Goal: Task Accomplishment & Management: Manage account settings

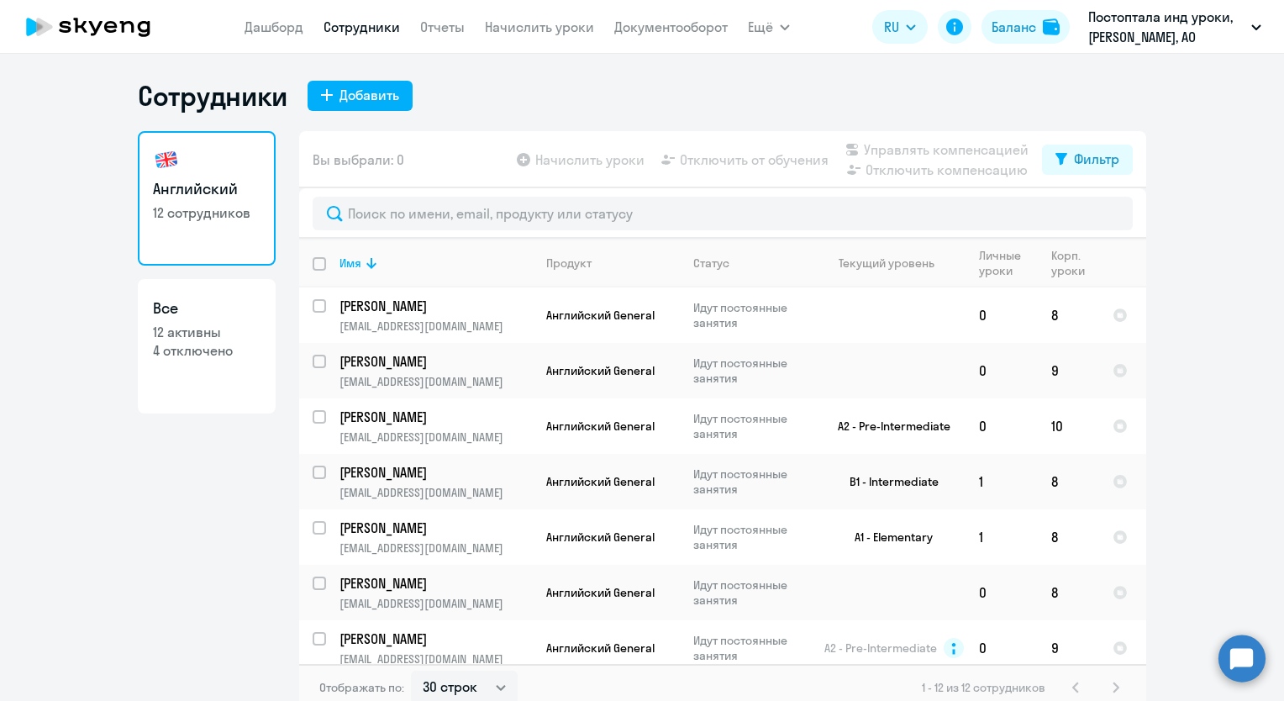
select select "30"
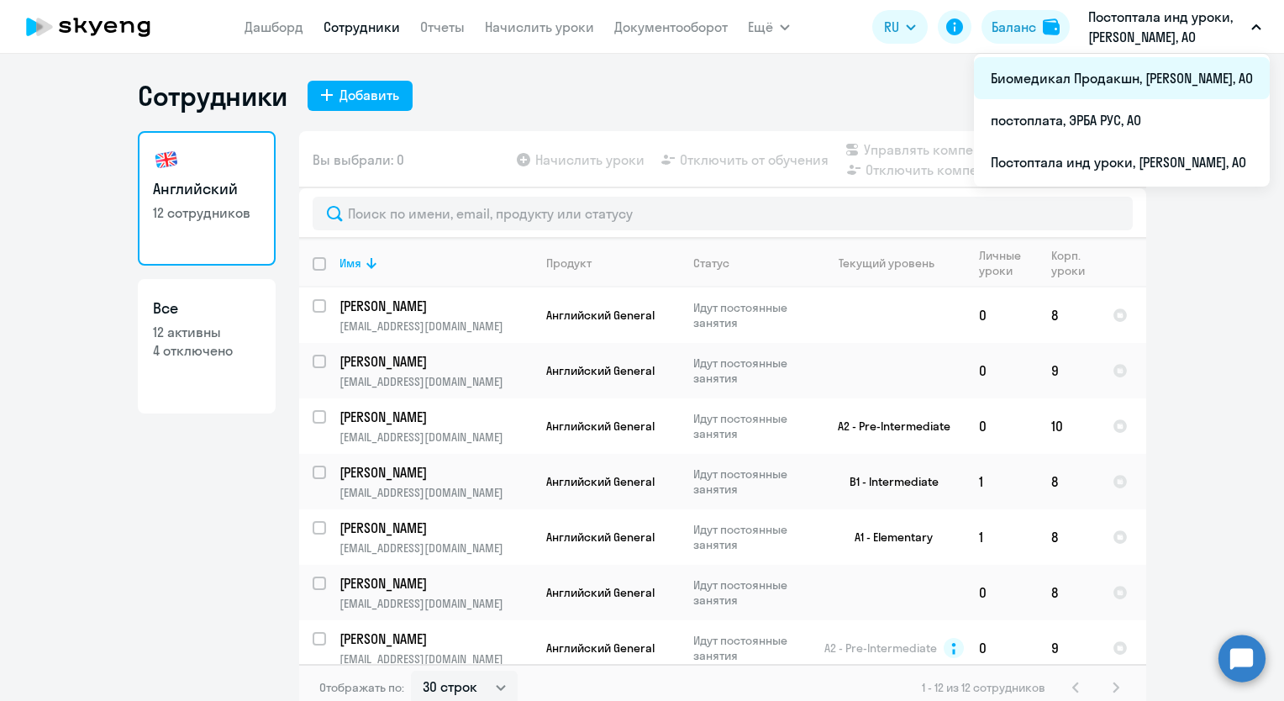
click at [1145, 82] on li "Биомедикал Продакшн, [PERSON_NAME], АО" at bounding box center [1122, 78] width 296 height 42
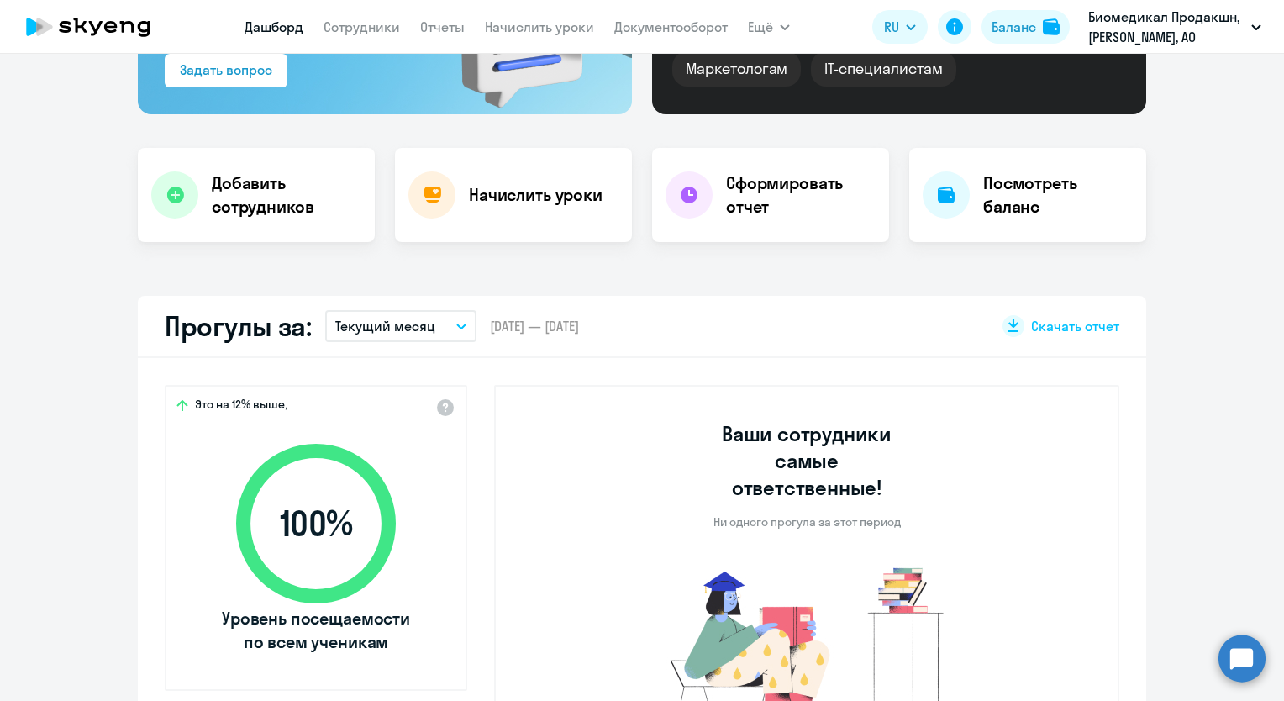
scroll to position [104, 0]
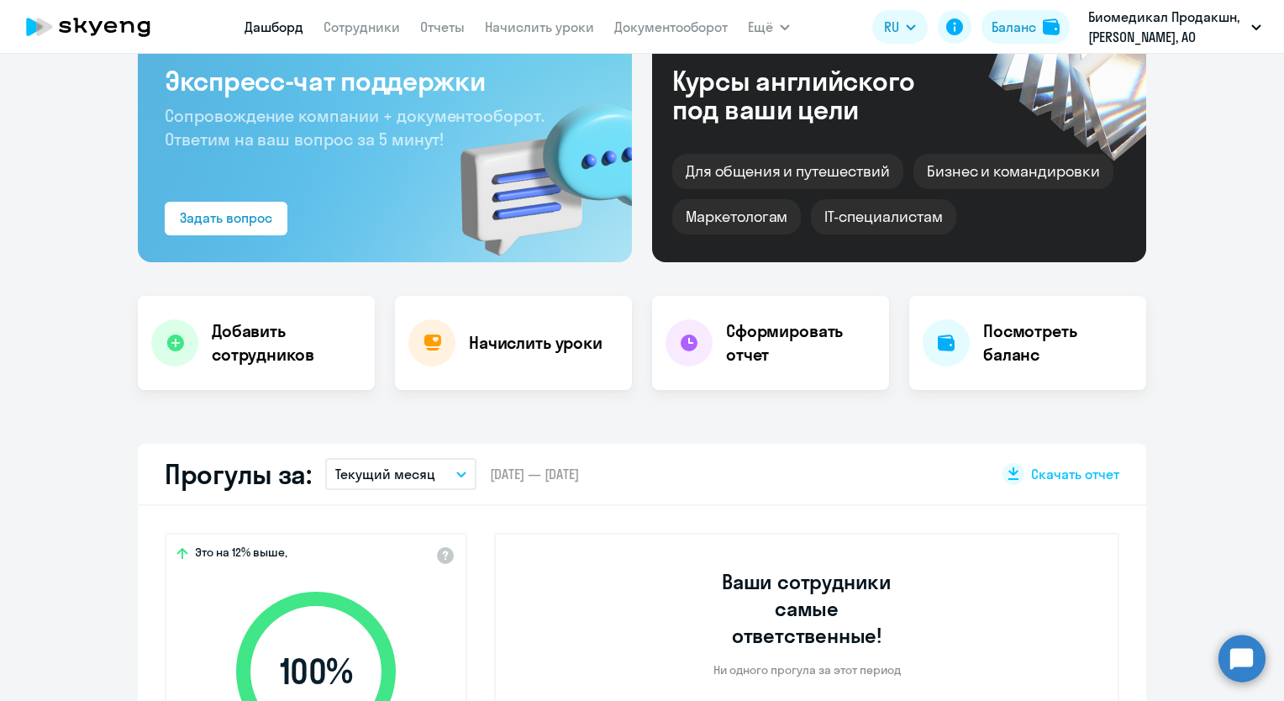
select select "30"
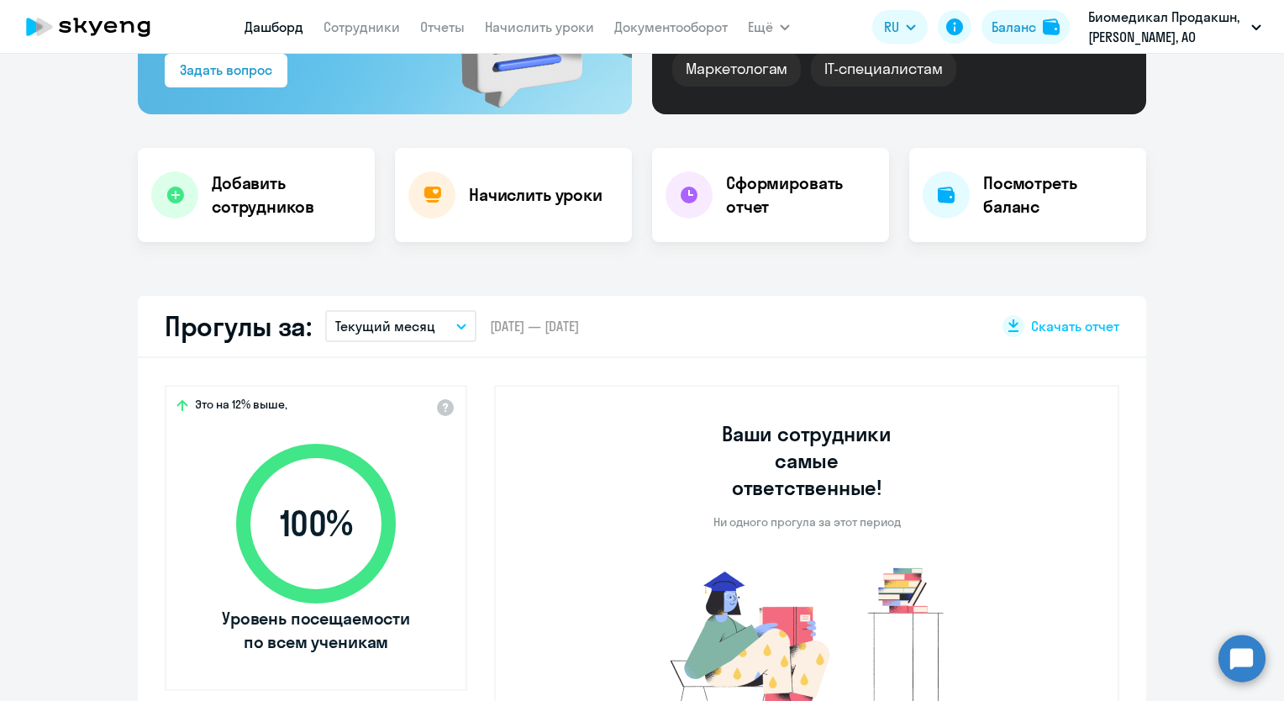
scroll to position [168, 0]
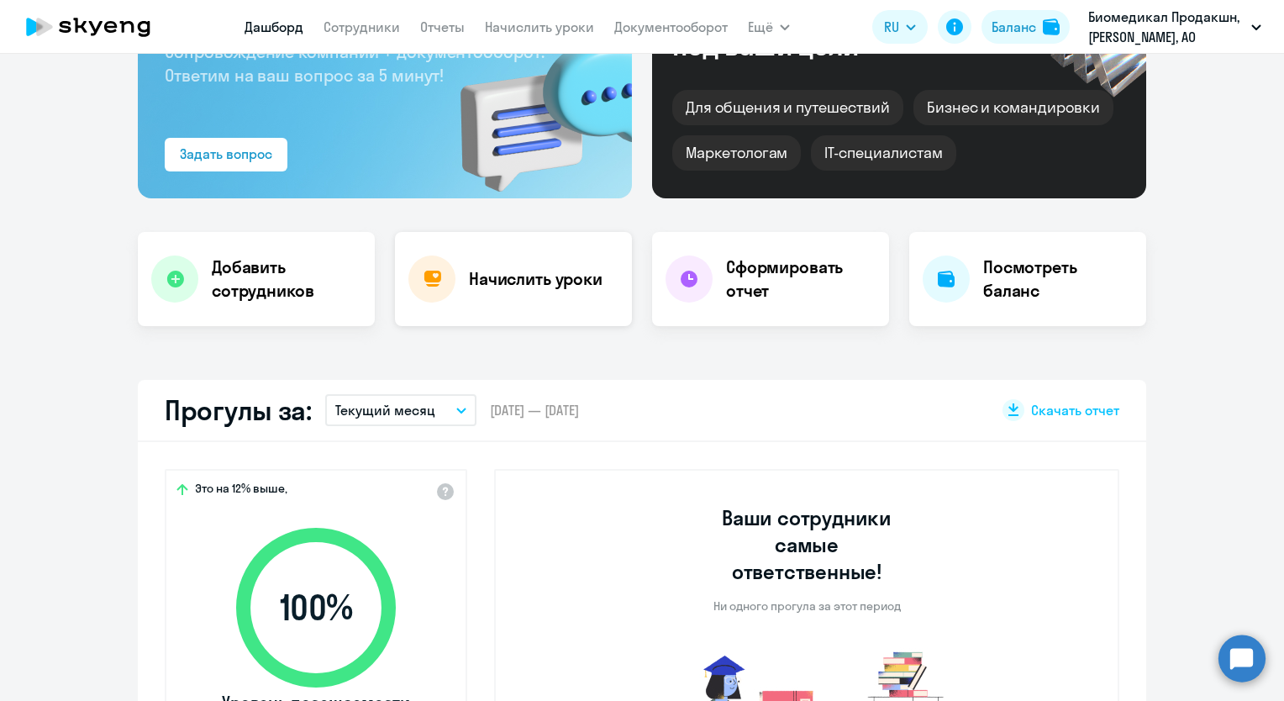
click at [529, 264] on div "Начислить уроки" at bounding box center [513, 279] width 237 height 94
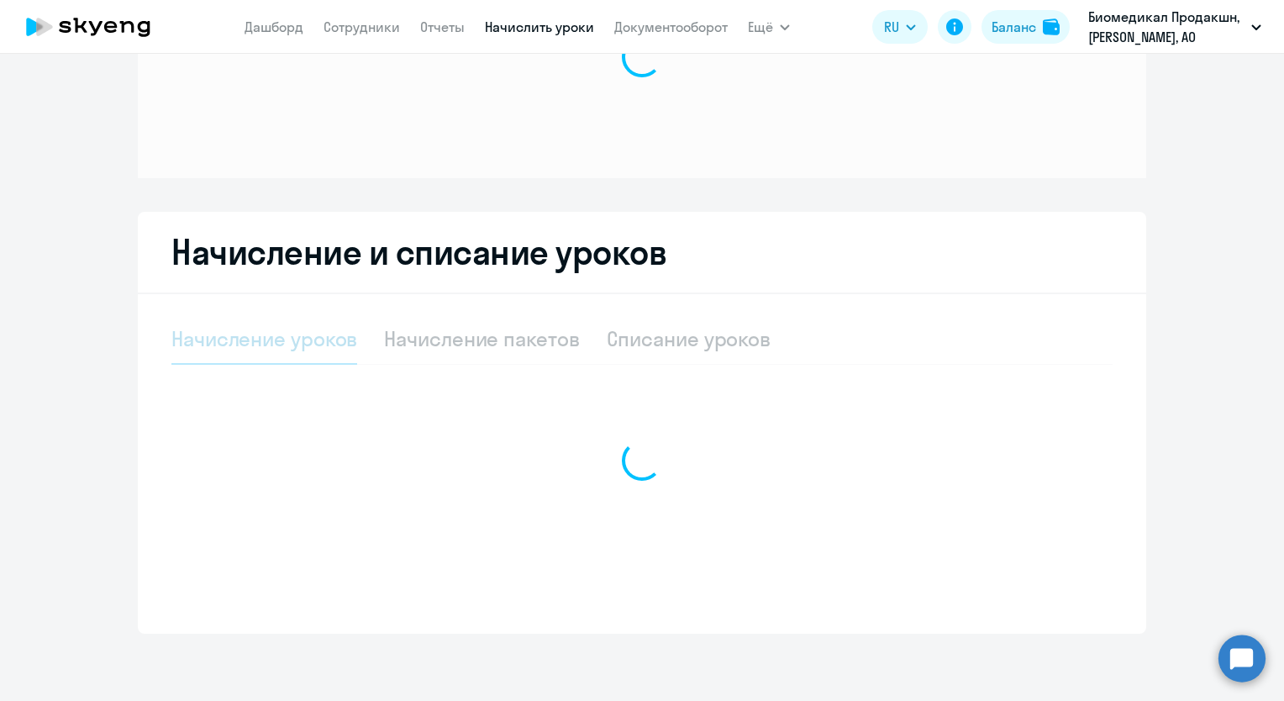
scroll to position [142, 0]
click at [524, 275] on div "Начисление и списание уроков Начисление уроков Начисление пакетов Списание урок…" at bounding box center [642, 424] width 1008 height 422
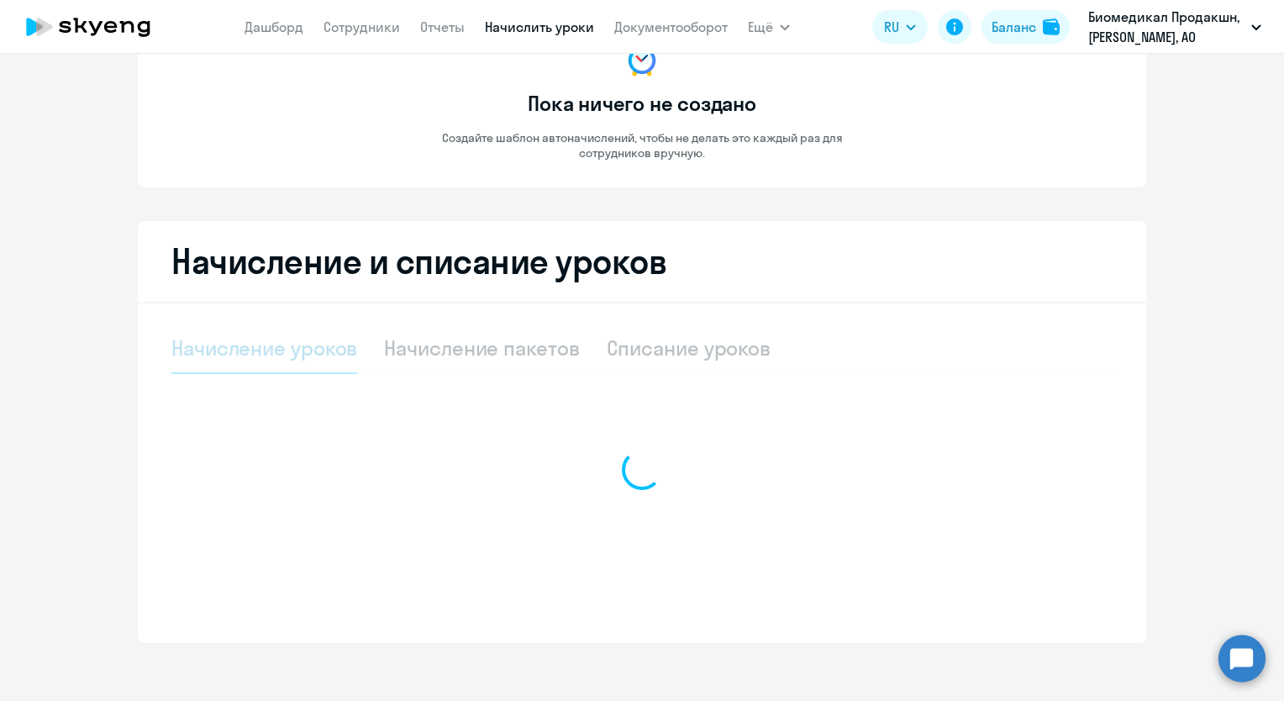
select select "10"
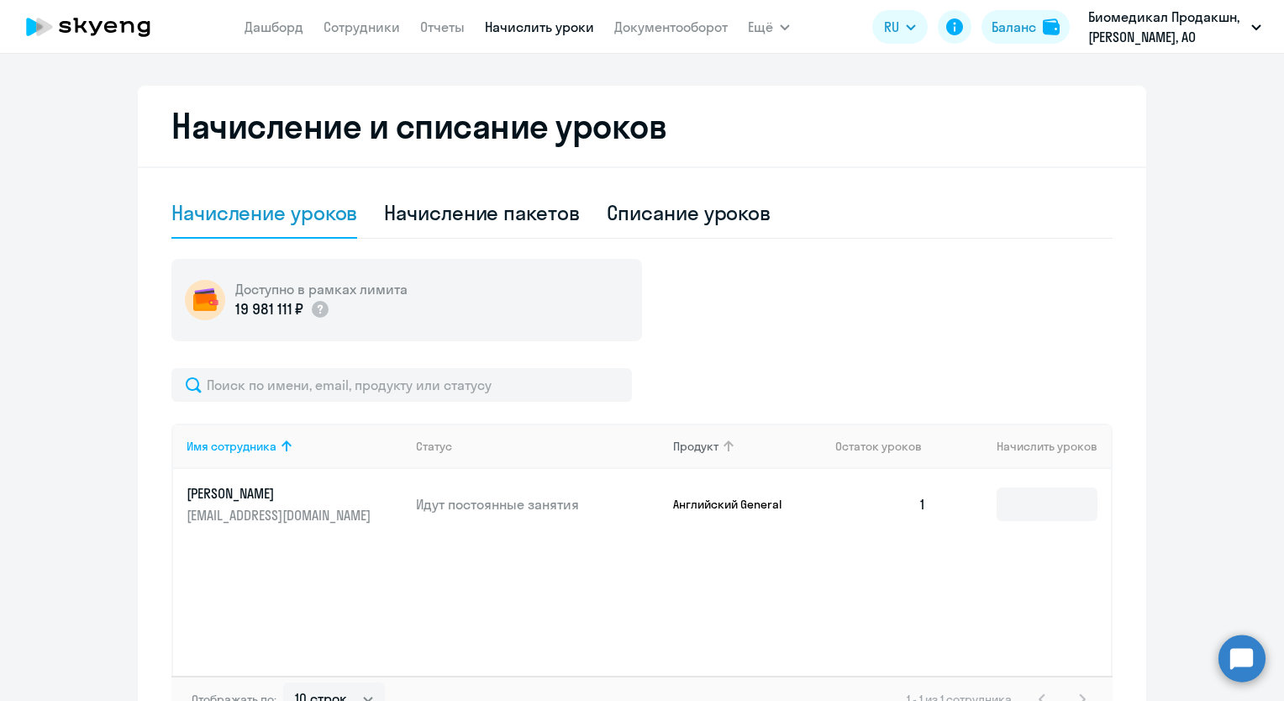
scroll to position [393, 0]
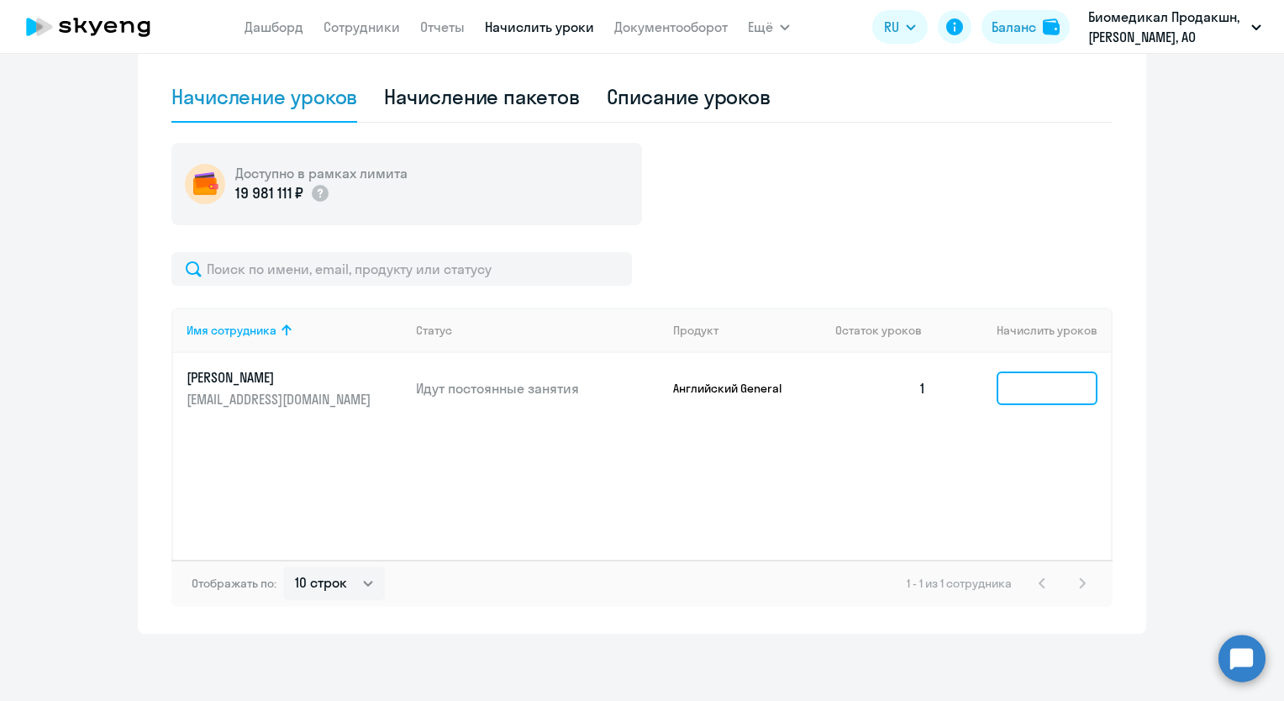
click at [1040, 395] on input at bounding box center [1047, 388] width 101 height 34
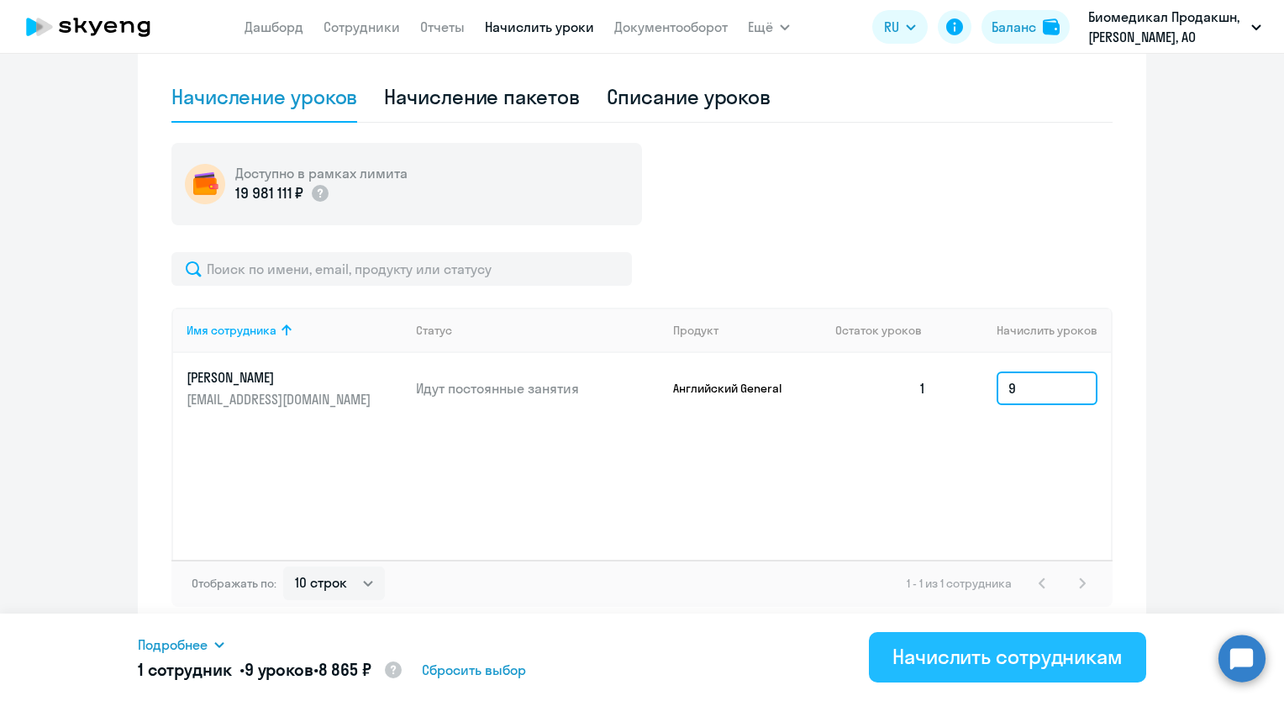
type input "9"
click at [951, 655] on div "Начислить сотрудникам" at bounding box center [1007, 656] width 230 height 27
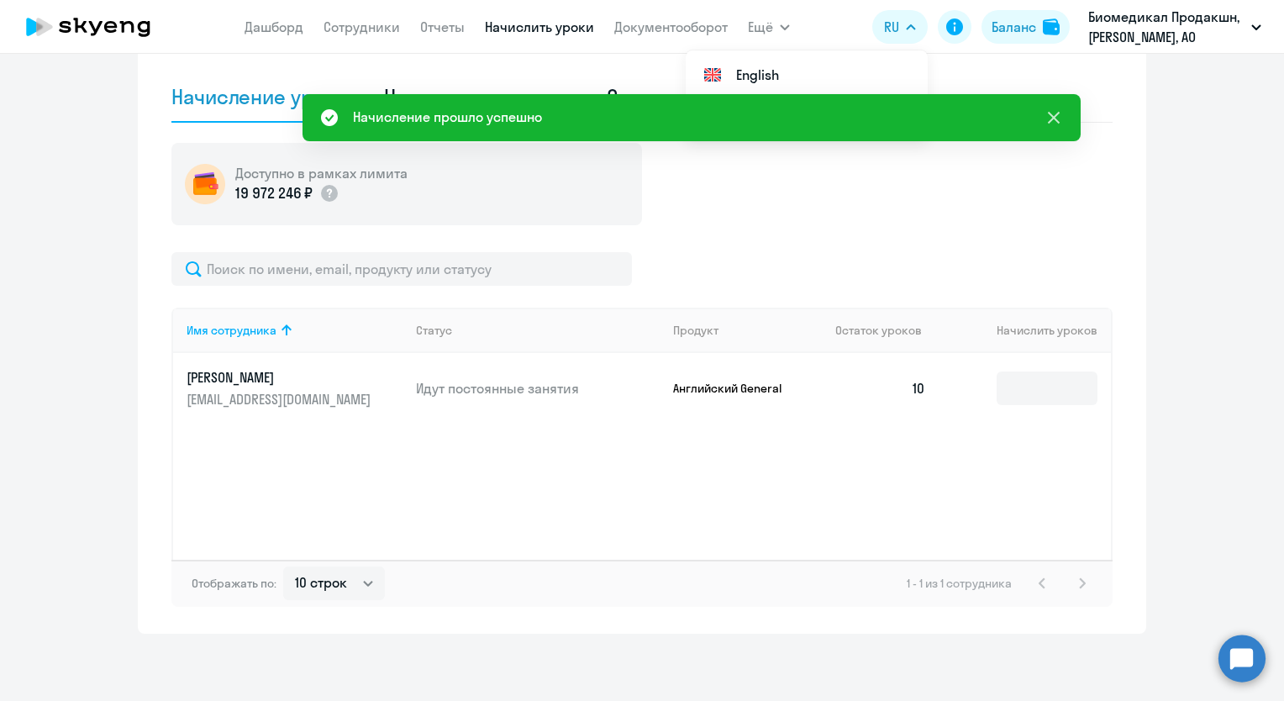
drag, startPoint x: 1052, startPoint y: 119, endPoint x: 1052, endPoint y: 107, distance: 12.6
click at [1052, 119] on icon at bounding box center [1054, 118] width 12 height 12
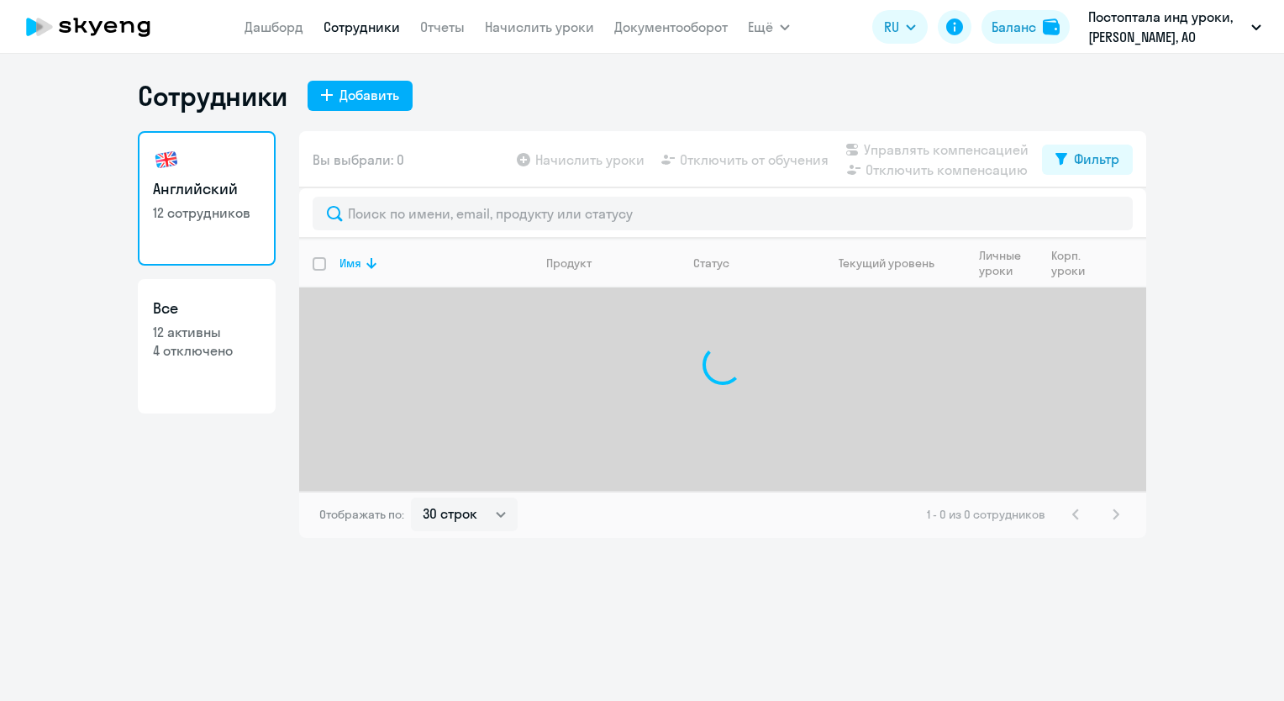
select select "30"
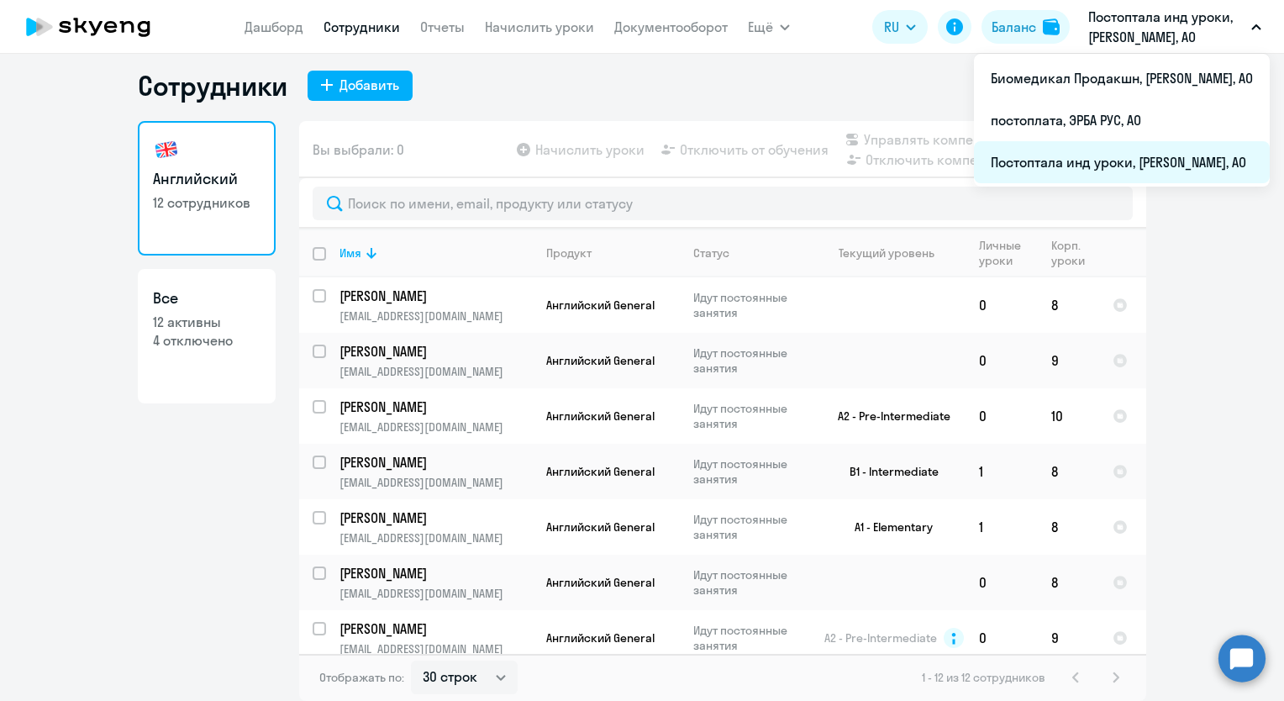
click at [1092, 163] on li "Постоптала инд уроки, [PERSON_NAME], АО" at bounding box center [1122, 162] width 296 height 42
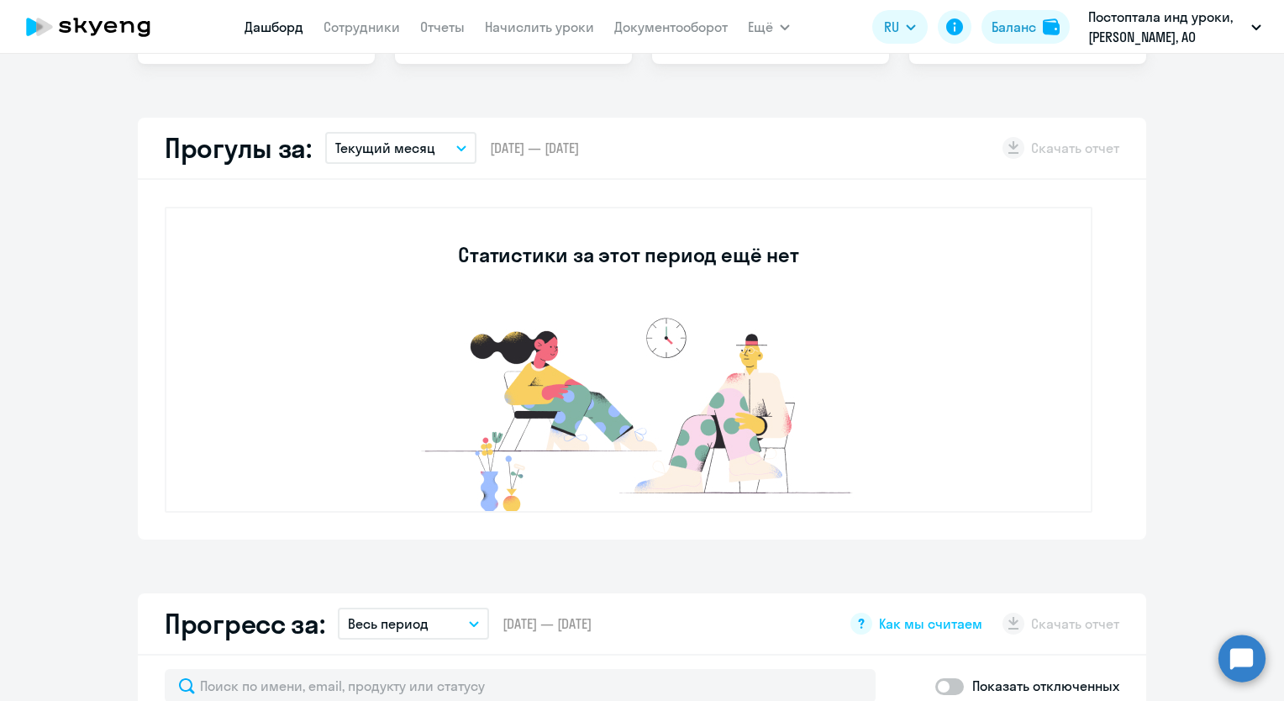
select select "30"
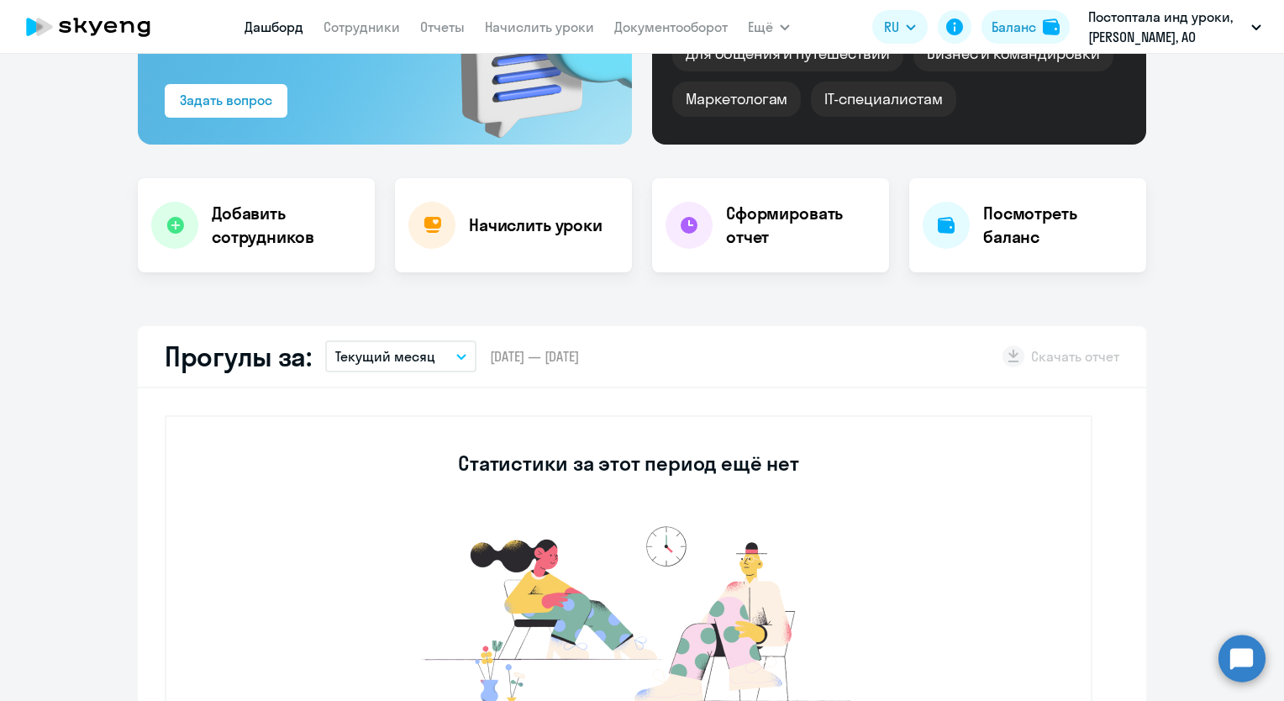
scroll to position [10, 0]
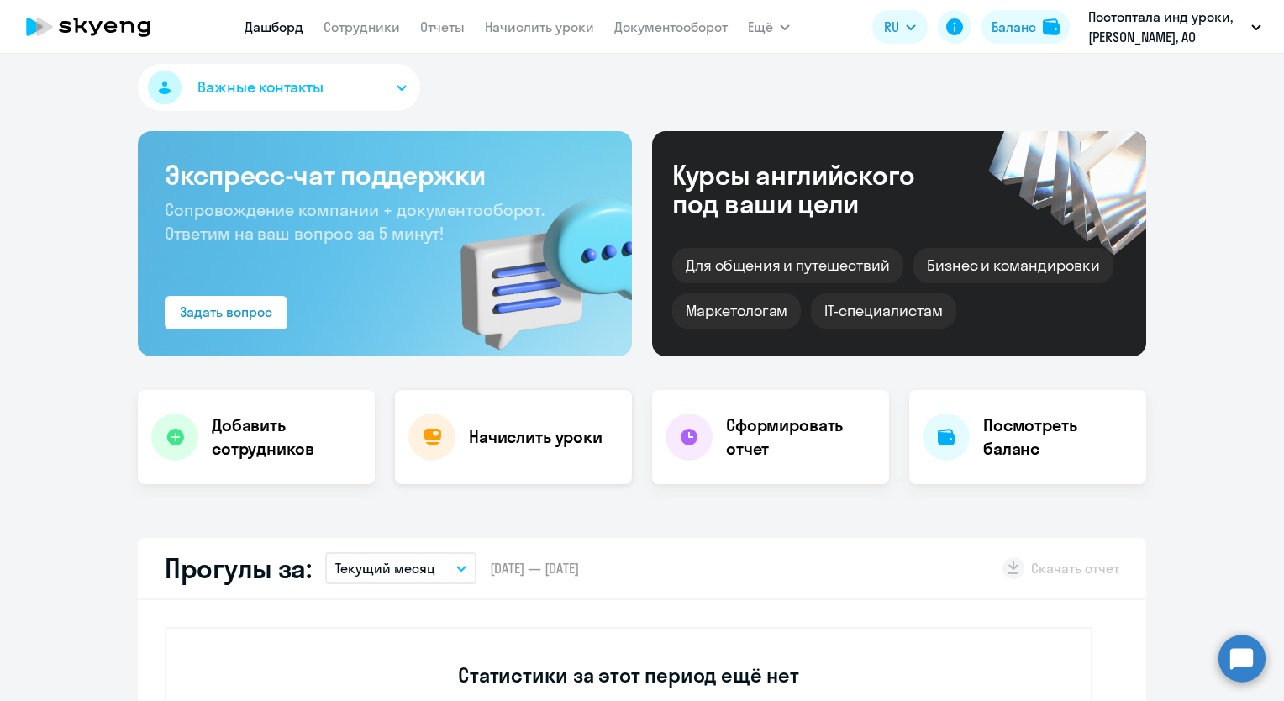
click at [528, 457] on div "Начислить уроки" at bounding box center [513, 437] width 237 height 94
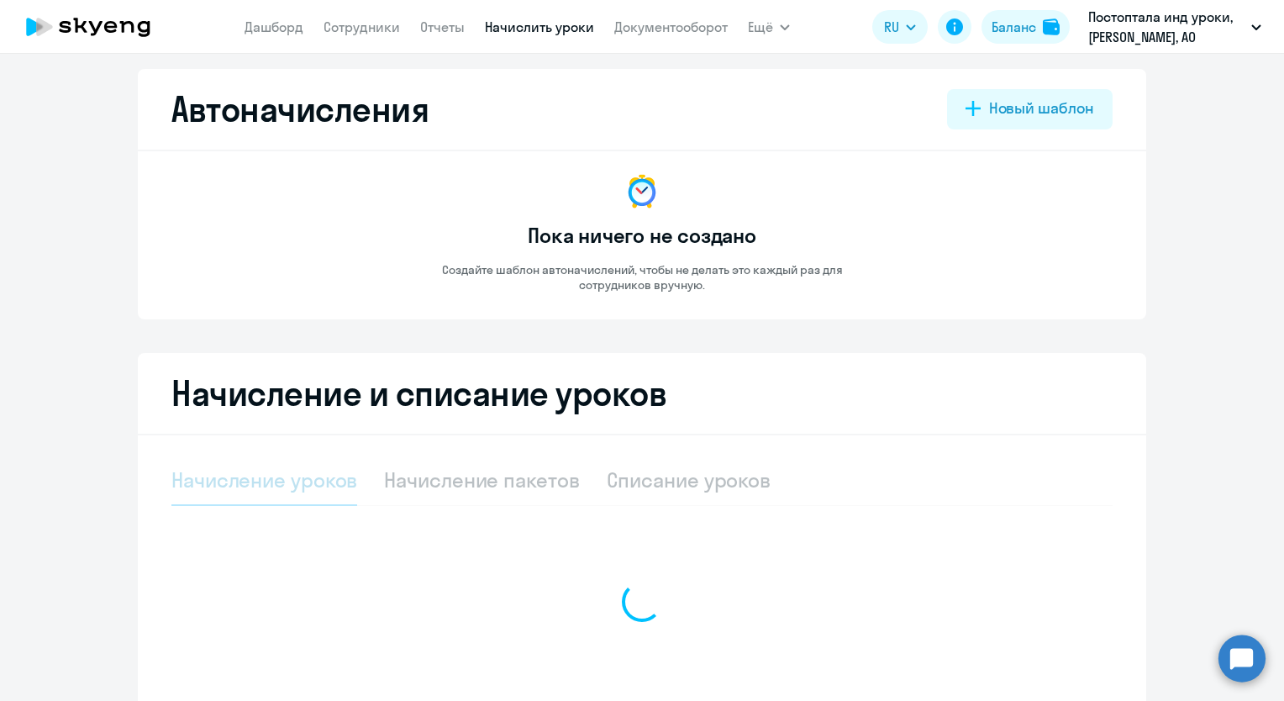
select select "10"
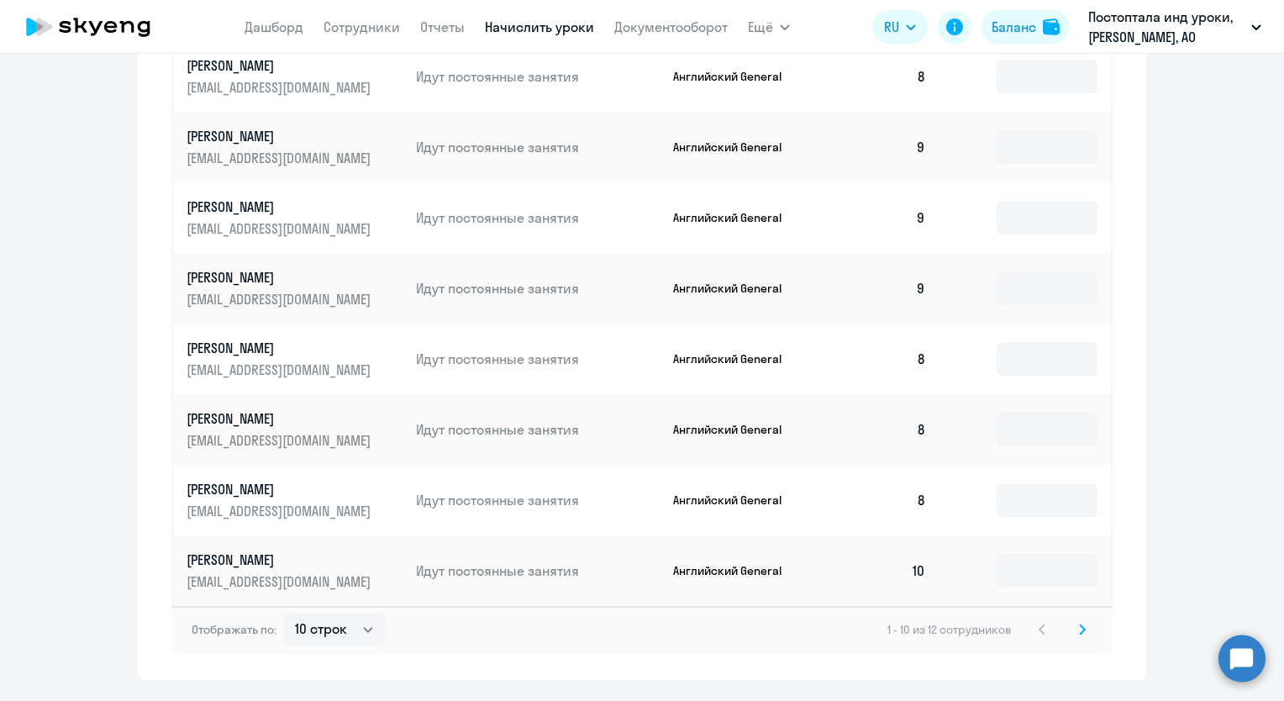
scroll to position [850, 0]
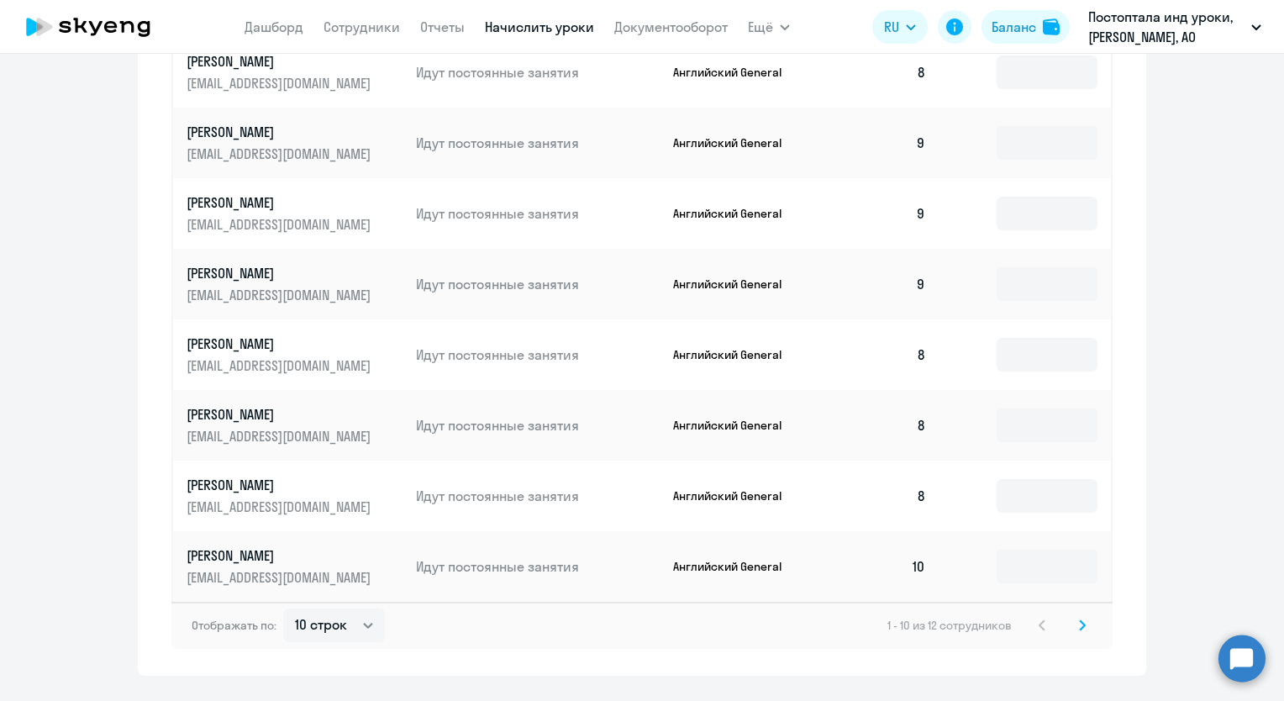
click at [1079, 624] on icon at bounding box center [1082, 625] width 7 height 12
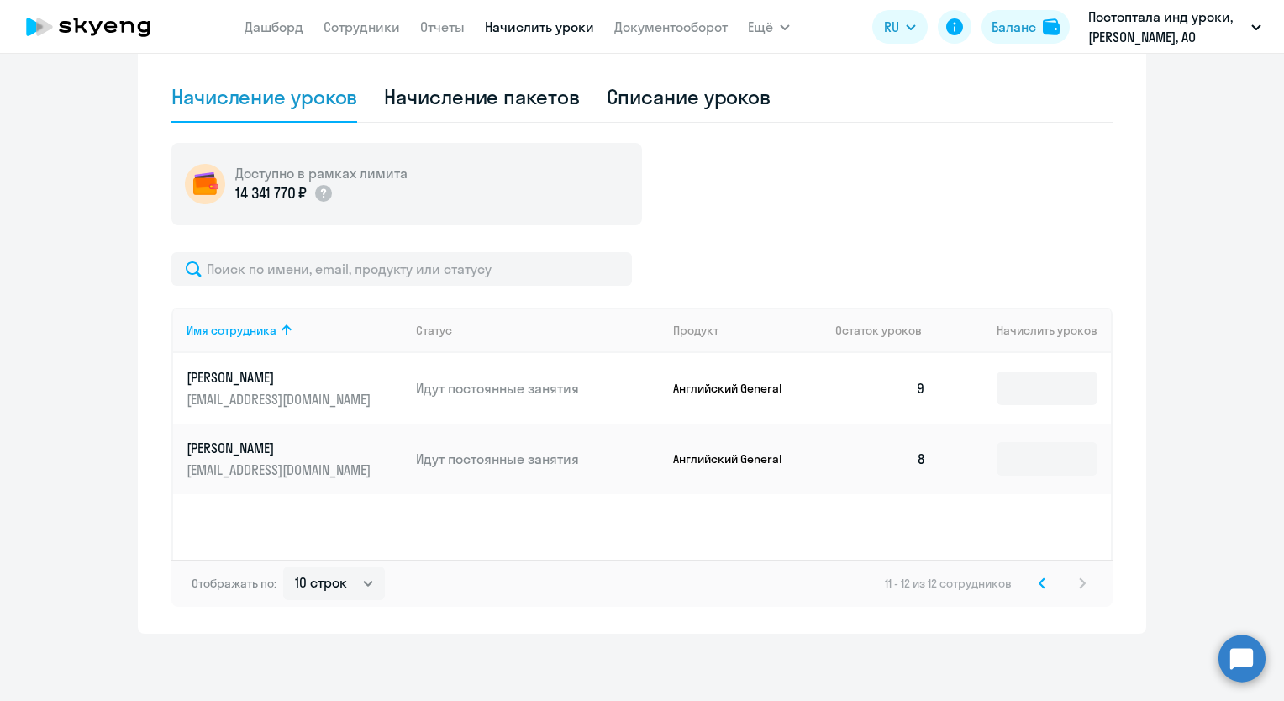
scroll to position [393, 0]
click at [1039, 586] on icon at bounding box center [1041, 582] width 5 height 9
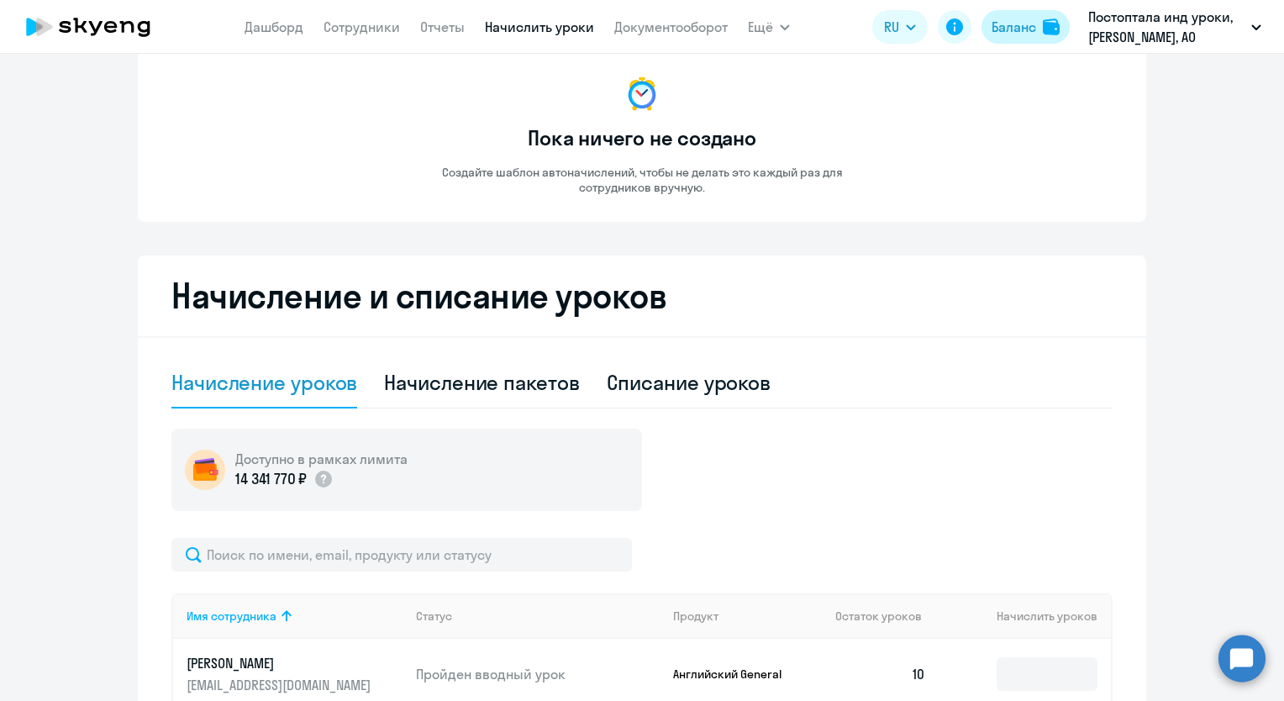
scroll to position [94, 0]
